Goal: Navigation & Orientation: Find specific page/section

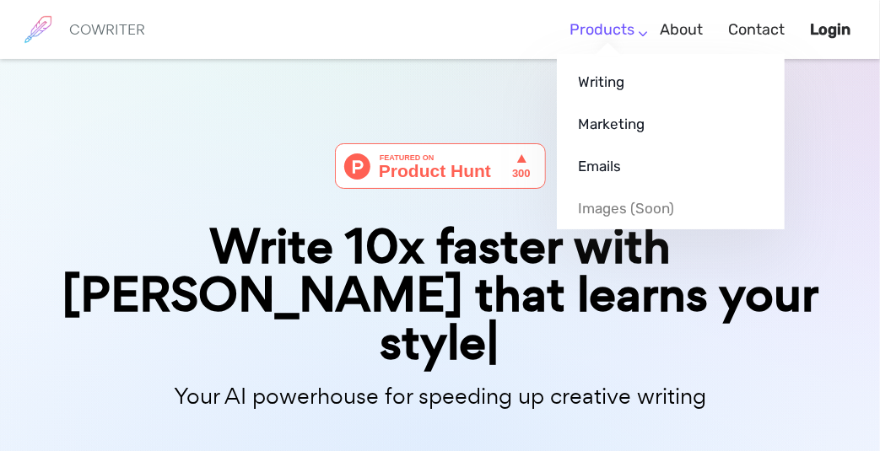
click at [629, 40] on link "Products" at bounding box center [601, 30] width 65 height 50
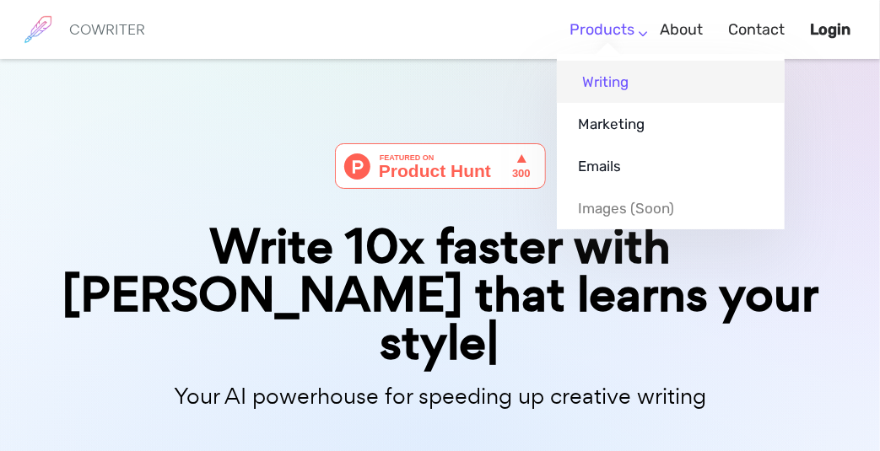
click at [611, 86] on link "Writing" at bounding box center [671, 82] width 228 height 42
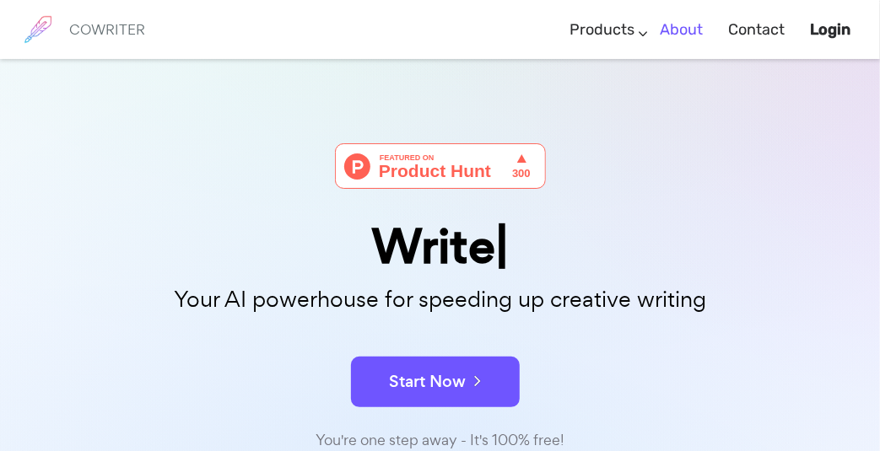
click at [676, 32] on link "About" at bounding box center [681, 30] width 43 height 50
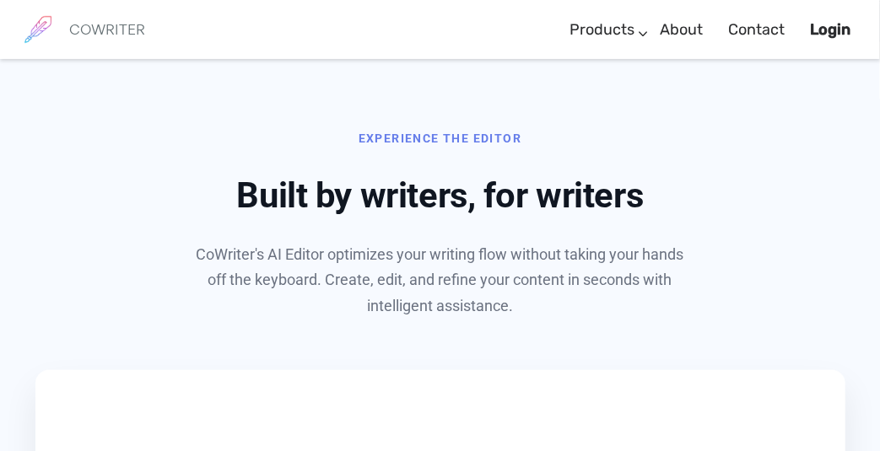
scroll to position [843, 0]
